Goal: Information Seeking & Learning: Learn about a topic

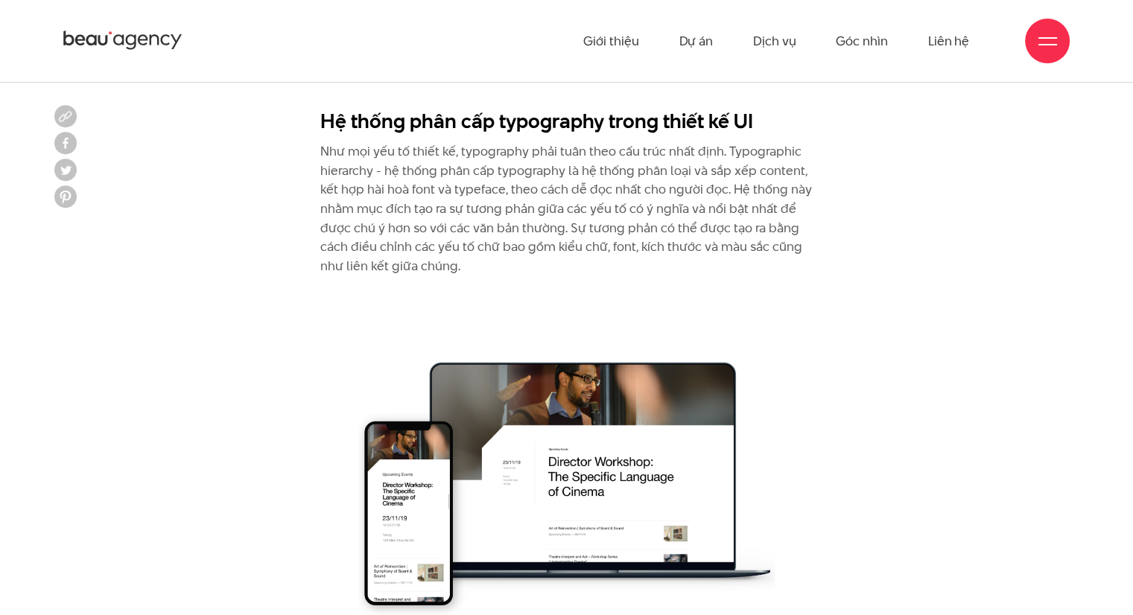
scroll to position [6781, 0]
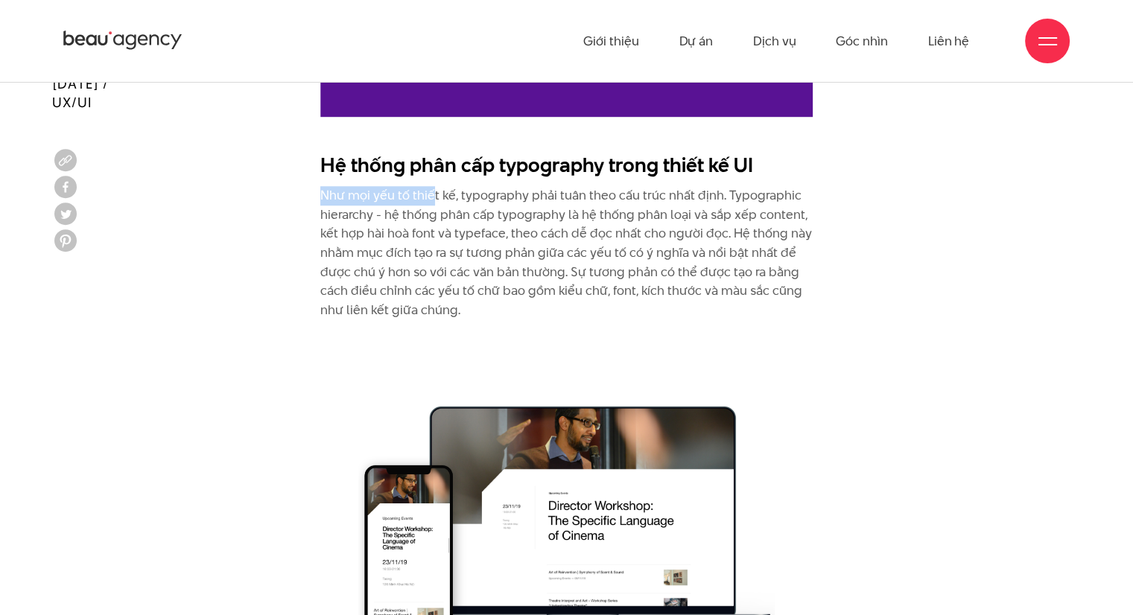
drag, startPoint x: 323, startPoint y: 191, endPoint x: 468, endPoint y: 210, distance: 146.6
click at [455, 206] on p "Như mọi yếu tố thiết kế, typography phải tuân theo cấu trúc nhất định. Typograp…" at bounding box center [566, 252] width 493 height 133
click at [482, 223] on p "Như mọi yếu tố thiết kế, typography phải tuân theo cấu trúc nhất định. Typograp…" at bounding box center [566, 252] width 493 height 133
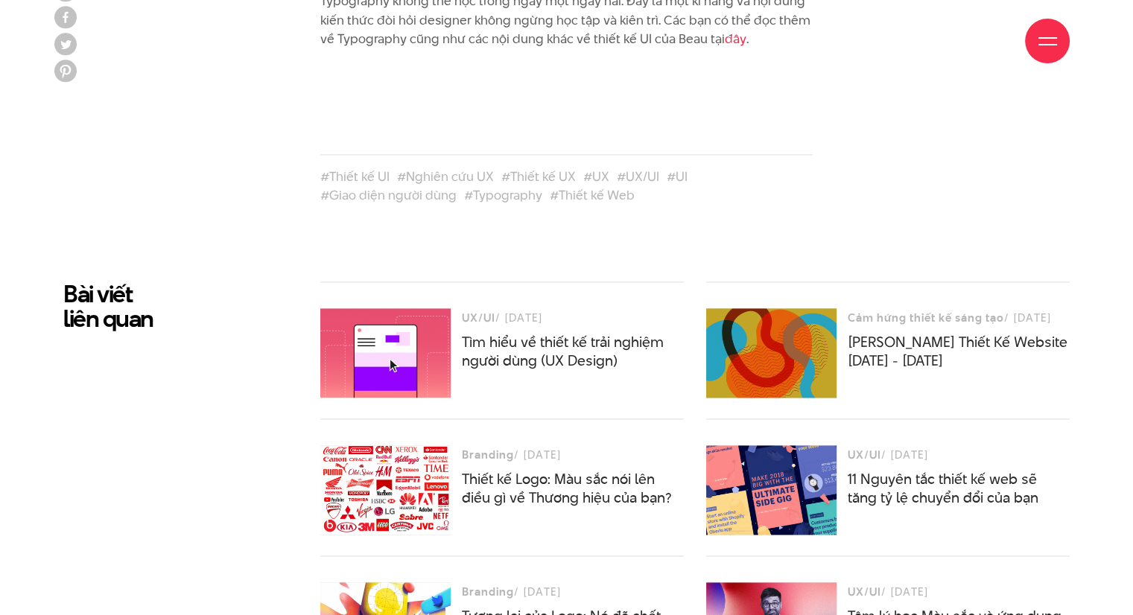
scroll to position [7898, 0]
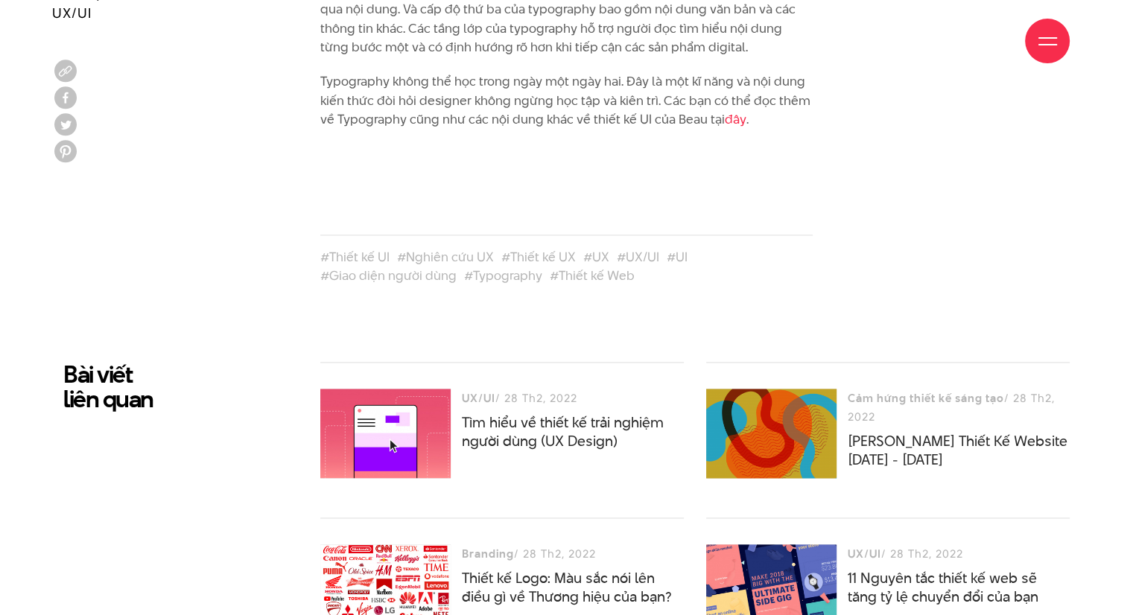
scroll to position [8047, 0]
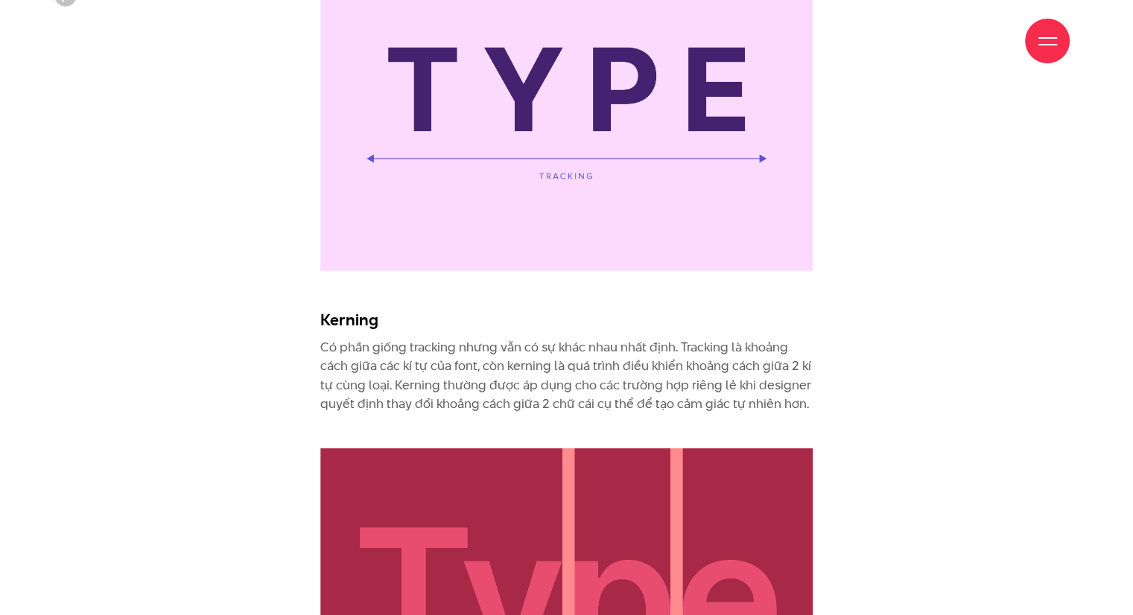
scroll to position [5737, 0]
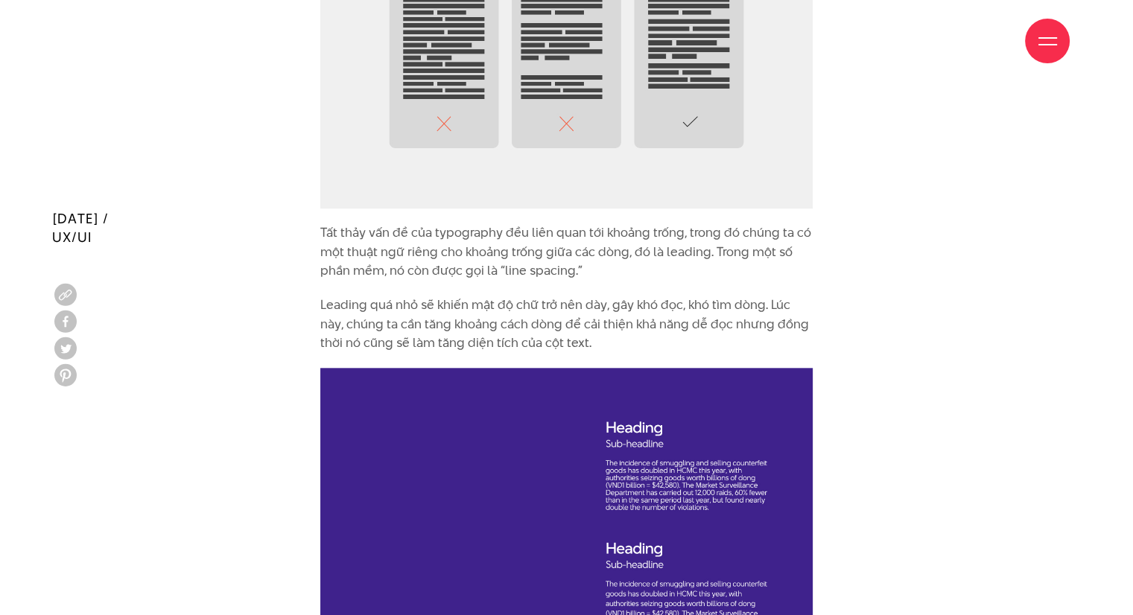
scroll to position [7302, 0]
